Goal: Task Accomplishment & Management: Use online tool/utility

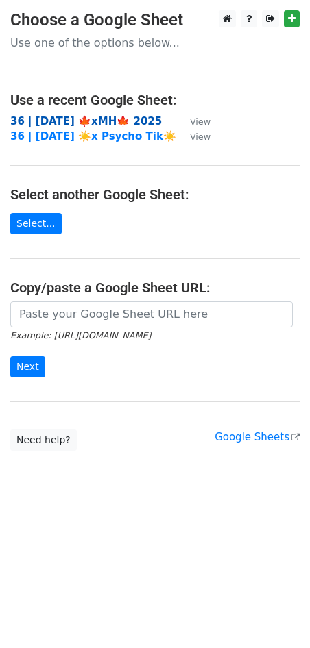
click at [42, 121] on strong "36 | [DATE] 🍁xMH🍁 2025" at bounding box center [85, 121] width 151 height 12
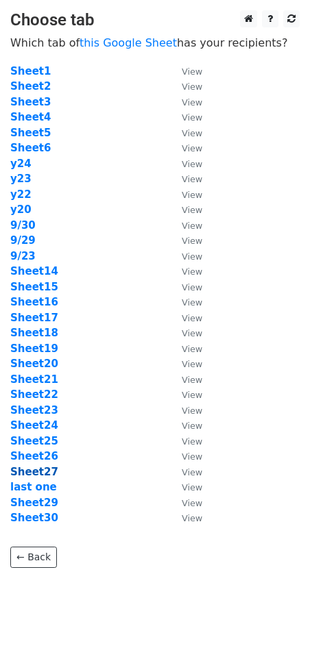
click at [39, 470] on strong "Sheet27" at bounding box center [34, 472] width 48 height 12
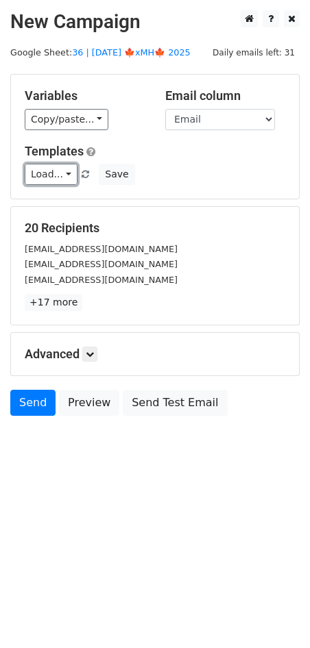
click at [45, 175] on link "Load..." at bounding box center [51, 174] width 53 height 21
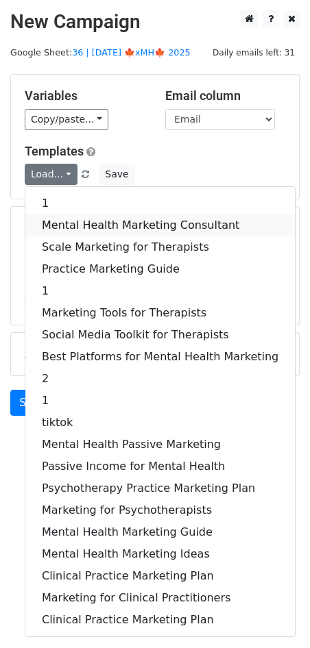
click at [69, 221] on link "Mental Health Marketing Consultant" at bounding box center [159, 225] width 269 height 22
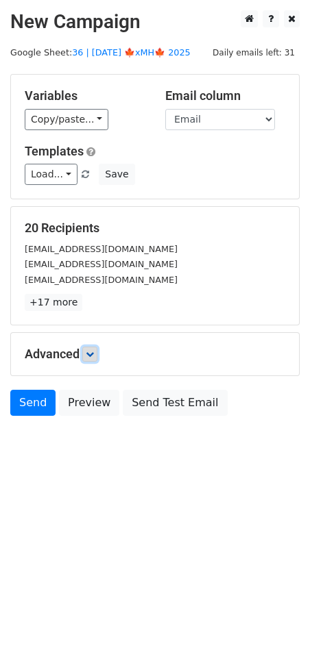
click at [92, 355] on icon at bounding box center [90, 354] width 8 height 8
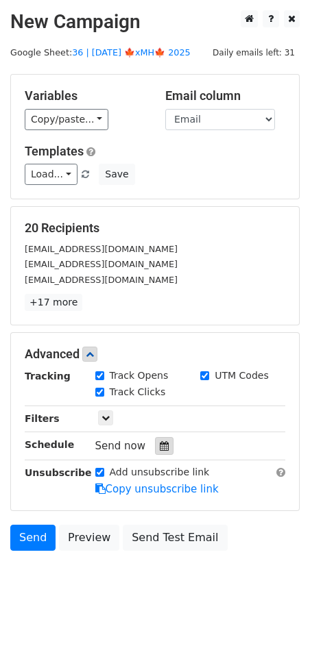
click at [160, 448] on icon at bounding box center [164, 446] width 9 height 10
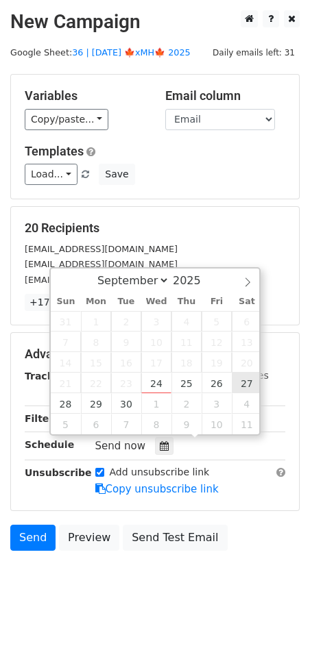
type input "2025-09-27 12:00"
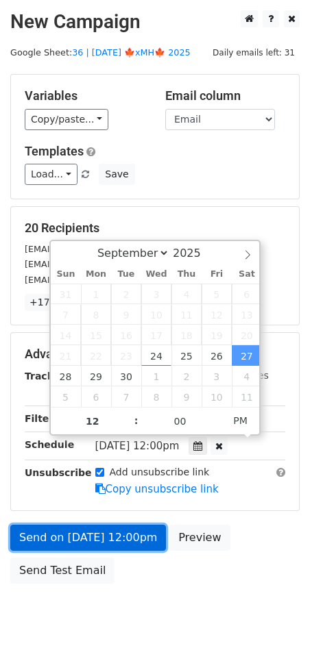
click at [73, 541] on link "Send on Sep 27 at 12:00pm" at bounding box center [88, 538] width 156 height 26
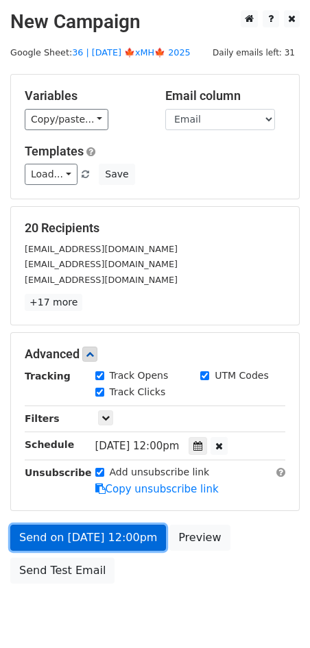
click at [72, 530] on link "Send on Sep 27 at 12:00pm" at bounding box center [88, 538] width 156 height 26
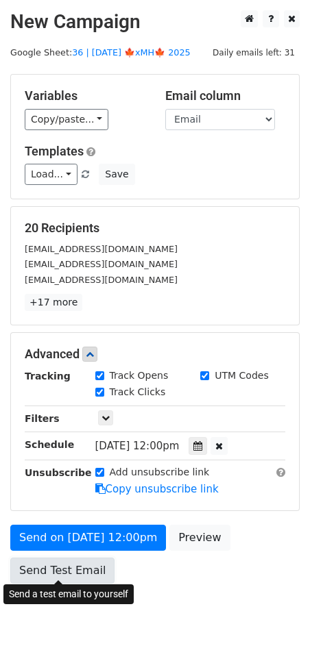
click at [53, 571] on link "Send Test Email" at bounding box center [62, 571] width 104 height 26
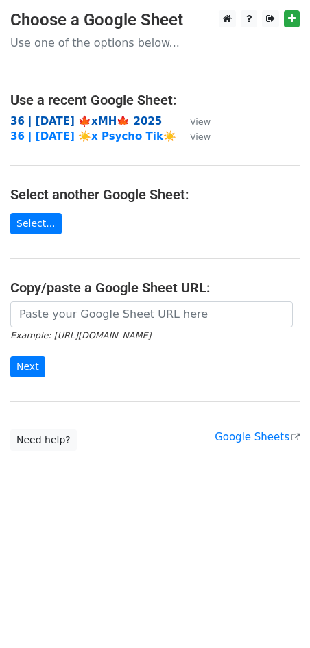
click at [105, 121] on strong "36 | [DATE] 🍁xMH🍁 2025" at bounding box center [85, 121] width 151 height 12
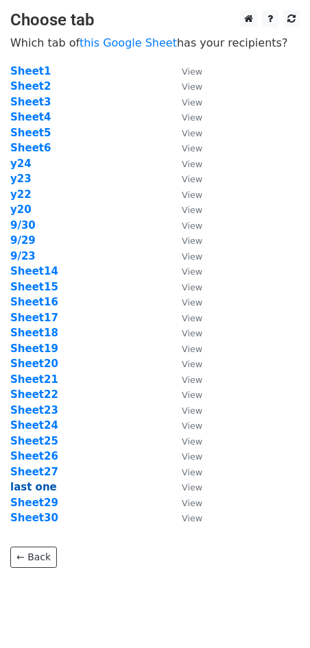
click at [37, 486] on strong "last one" at bounding box center [33, 487] width 47 height 12
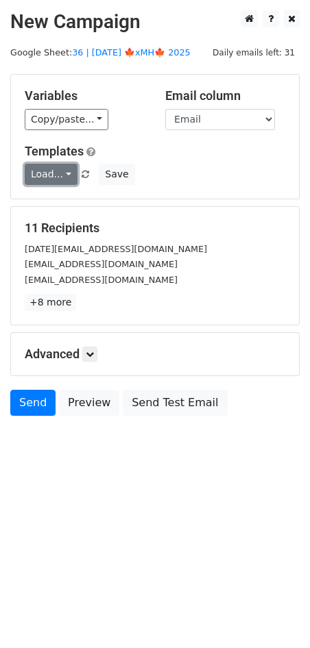
click at [50, 179] on link "Load..." at bounding box center [51, 174] width 53 height 21
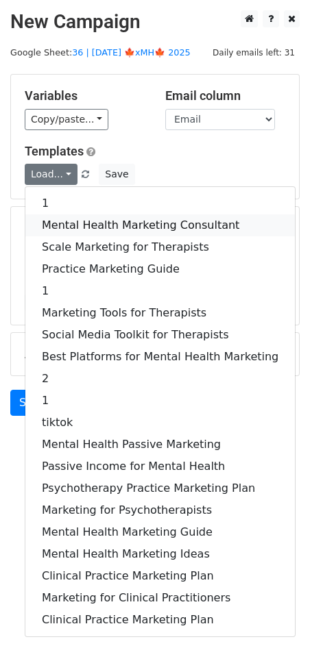
click at [66, 220] on link "Mental Health Marketing Consultant" at bounding box center [159, 225] width 269 height 22
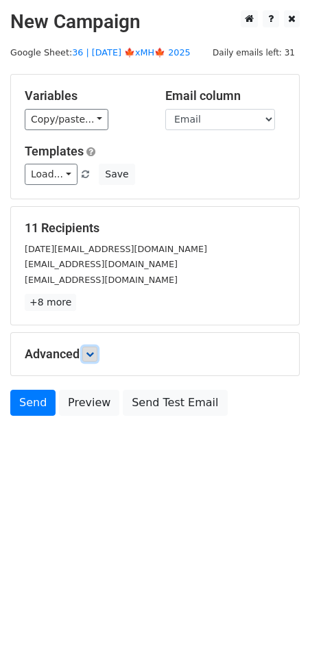
click at [91, 356] on icon at bounding box center [90, 354] width 8 height 8
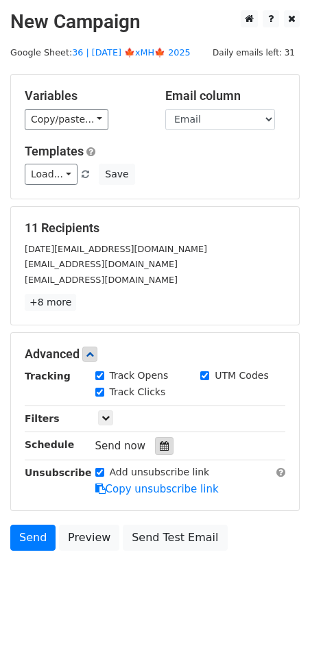
click at [162, 446] on icon at bounding box center [164, 446] width 9 height 10
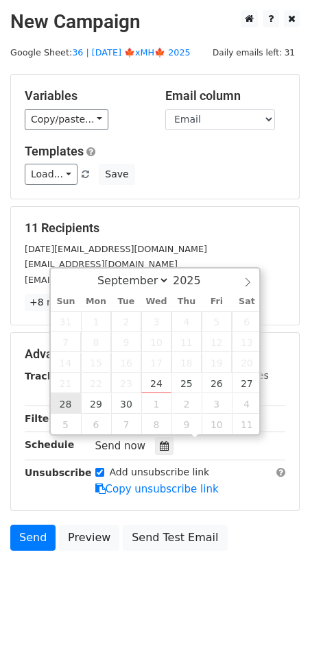
type input "2025-09-28 12:00"
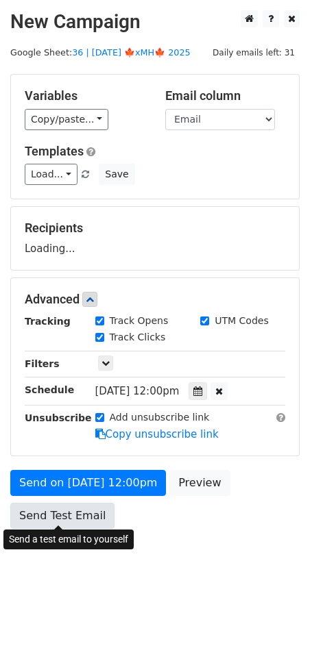
click at [53, 522] on link "Send Test Email" at bounding box center [62, 516] width 104 height 26
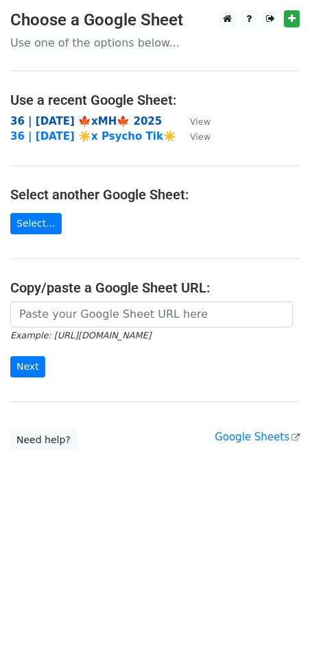
click at [92, 116] on strong "36 | [DATE] 🍁xMH🍁 2025" at bounding box center [85, 121] width 151 height 12
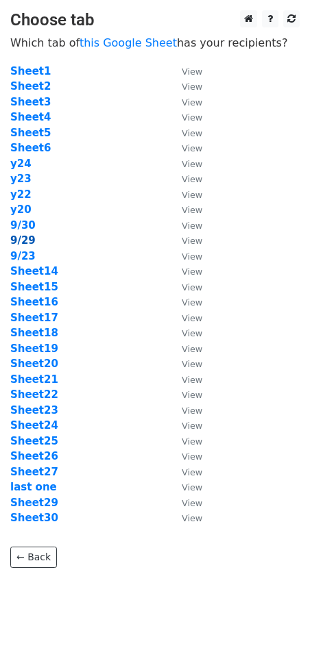
click at [23, 240] on strong "9/29" at bounding box center [22, 240] width 25 height 12
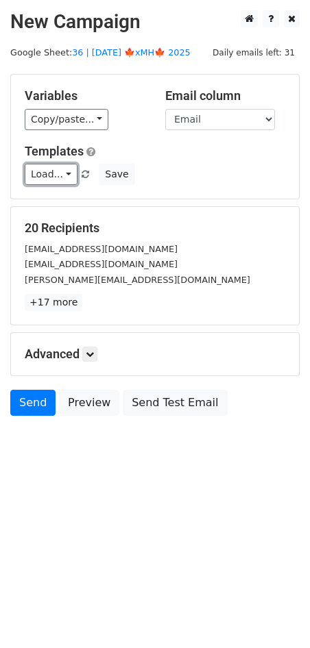
click at [46, 174] on link "Load..." at bounding box center [51, 174] width 53 height 21
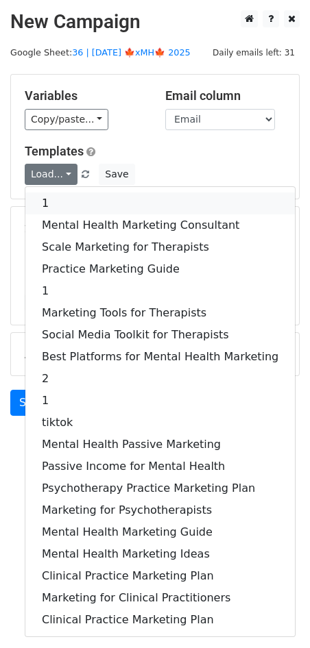
click at [88, 204] on link "1" at bounding box center [159, 204] width 269 height 22
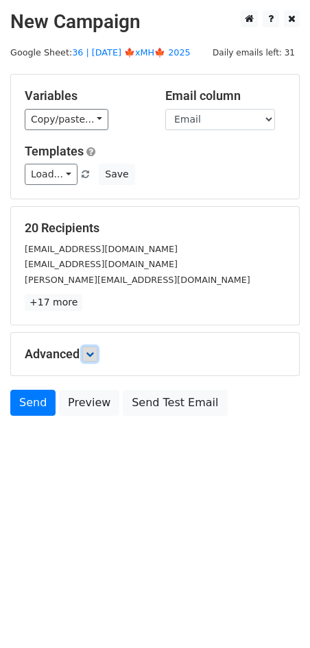
click at [89, 347] on link at bounding box center [89, 354] width 15 height 15
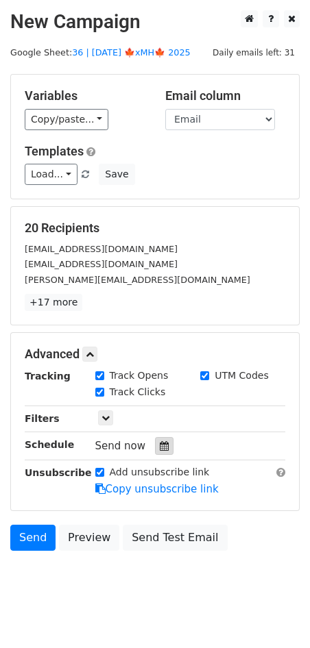
click at [160, 447] on icon at bounding box center [164, 446] width 9 height 10
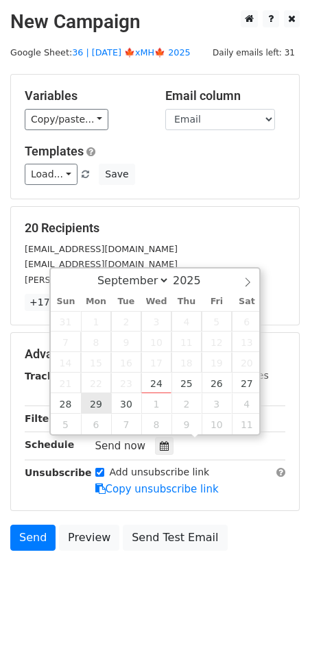
type input "2025-09-29 12:00"
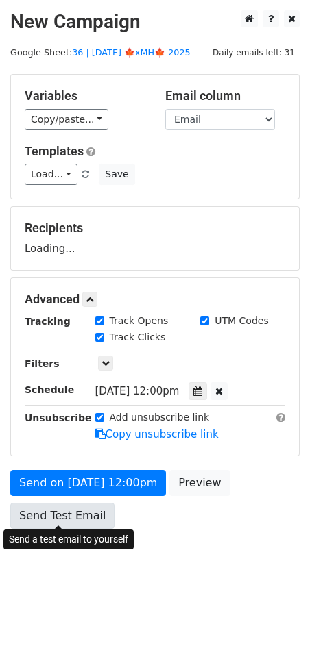
click at [64, 508] on link "Send Test Email" at bounding box center [62, 516] width 104 height 26
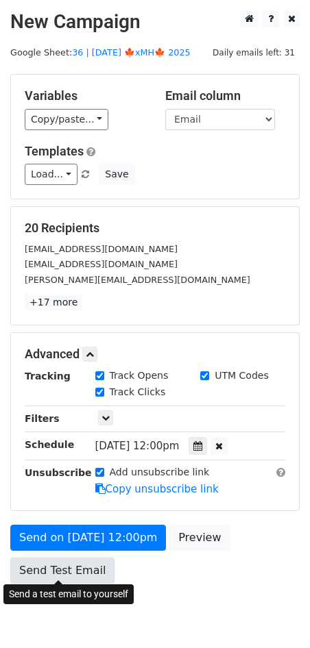
click at [39, 569] on link "Send Test Email" at bounding box center [62, 571] width 104 height 26
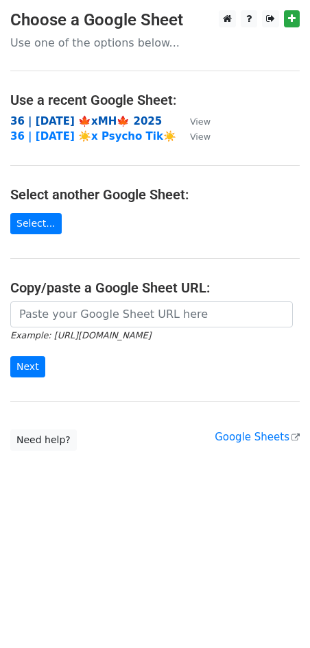
click at [87, 122] on strong "36 | [DATE] 🍁xMH🍁 2025" at bounding box center [85, 121] width 151 height 12
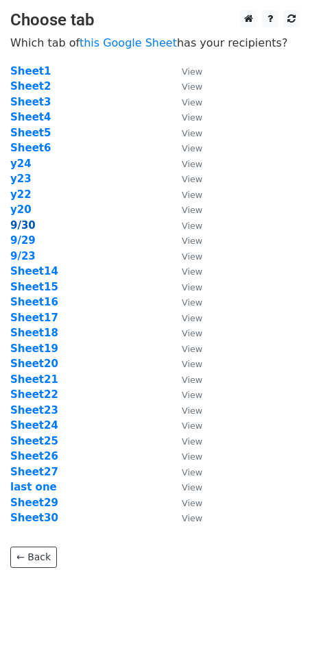
click at [18, 225] on strong "9/30" at bounding box center [22, 225] width 25 height 12
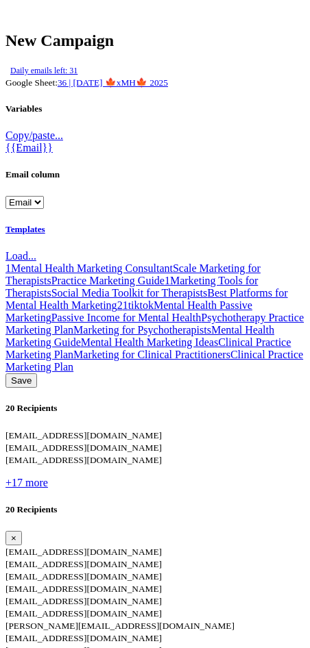
click at [36, 250] on link "Load..." at bounding box center [20, 256] width 31 height 12
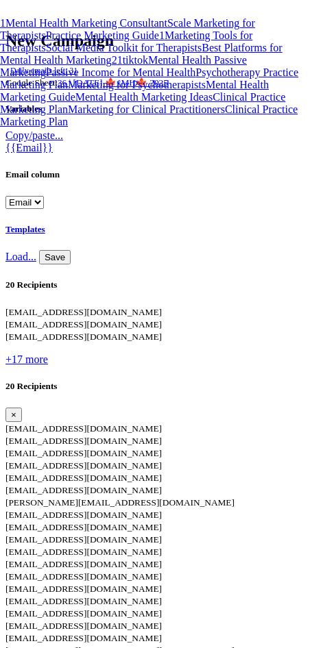
click at [5, 29] on link "1" at bounding box center [2, 23] width 5 height 12
drag, startPoint x: 92, startPoint y: 352, endPoint x: 131, endPoint y: 409, distance: 69.0
type input "2025-09-30 12:00"
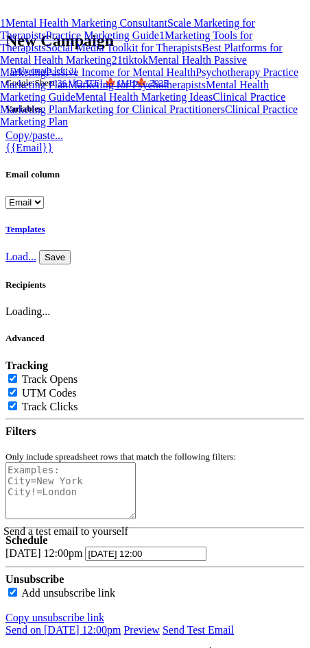
click at [162, 624] on link "Send Test Email" at bounding box center [197, 630] width 71 height 12
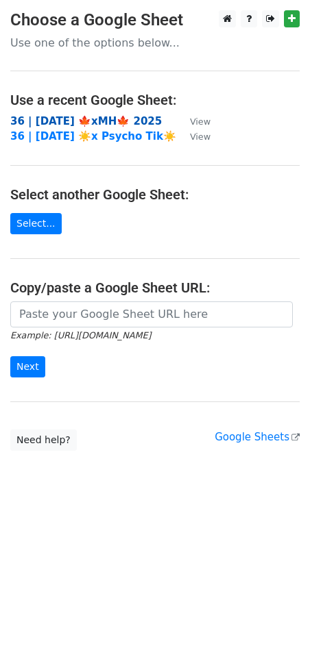
click at [116, 124] on strong "36 | [DATE] 🍁xMH🍁 2025" at bounding box center [85, 121] width 151 height 12
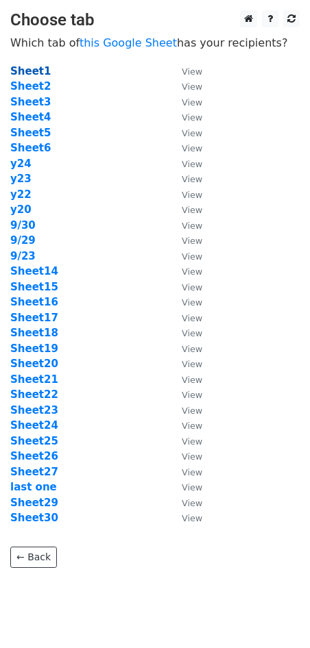
click at [29, 67] on strong "Sheet1" at bounding box center [30, 71] width 40 height 12
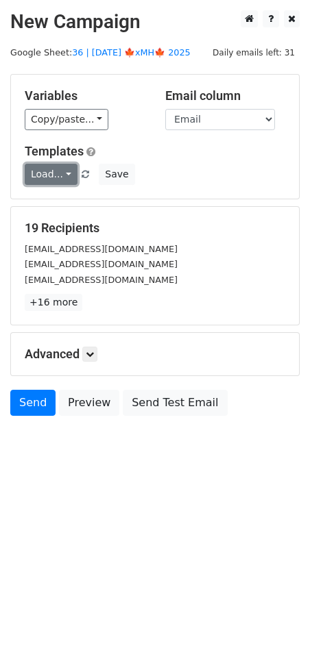
click at [61, 170] on link "Load..." at bounding box center [51, 174] width 53 height 21
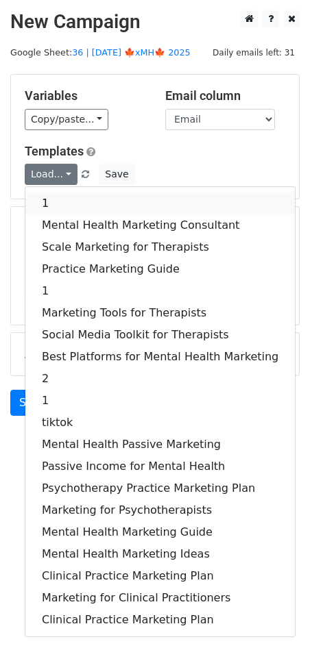
click at [58, 201] on link "1" at bounding box center [159, 204] width 269 height 22
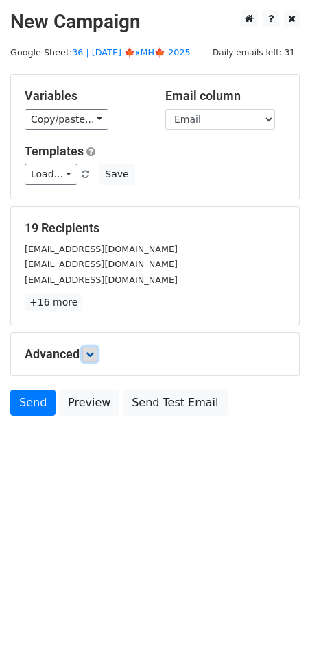
click at [97, 351] on link at bounding box center [89, 354] width 15 height 15
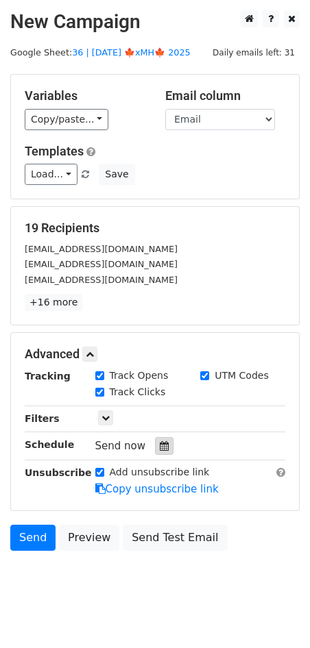
click at [160, 441] on icon at bounding box center [164, 446] width 9 height 10
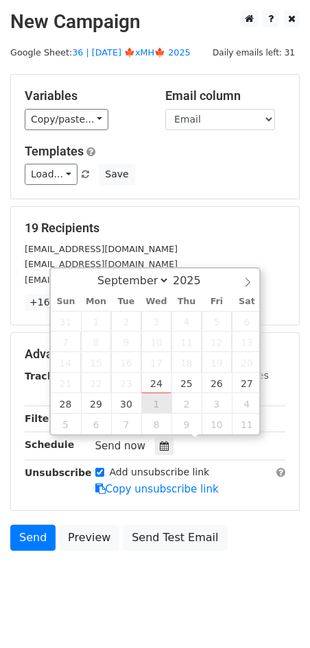
type input "2025-10-01 12:00"
select select "9"
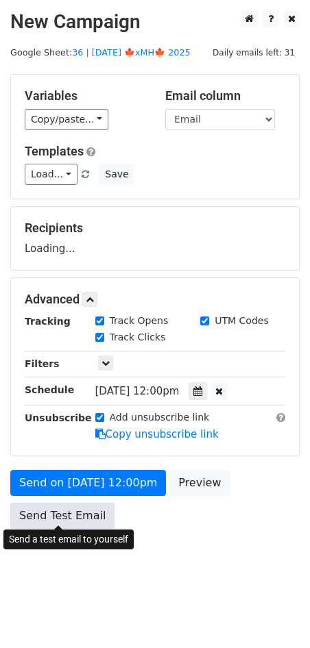
click at [84, 506] on link "Send Test Email" at bounding box center [62, 516] width 104 height 26
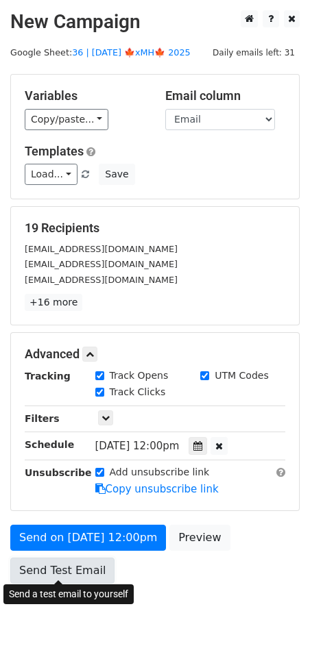
click at [75, 566] on link "Send Test Email" at bounding box center [62, 571] width 104 height 26
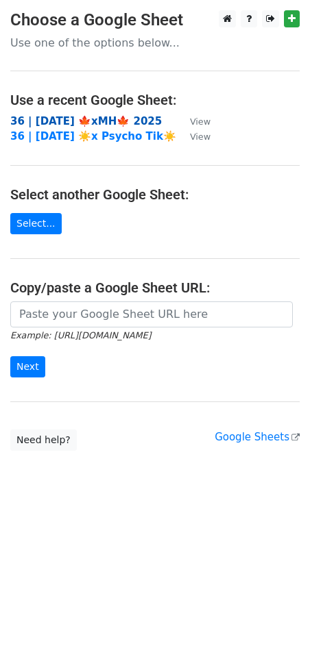
click at [99, 119] on strong "36 | [DATE] 🍁xMH🍁 2025" at bounding box center [85, 121] width 151 height 12
